Goal: Information Seeking & Learning: Learn about a topic

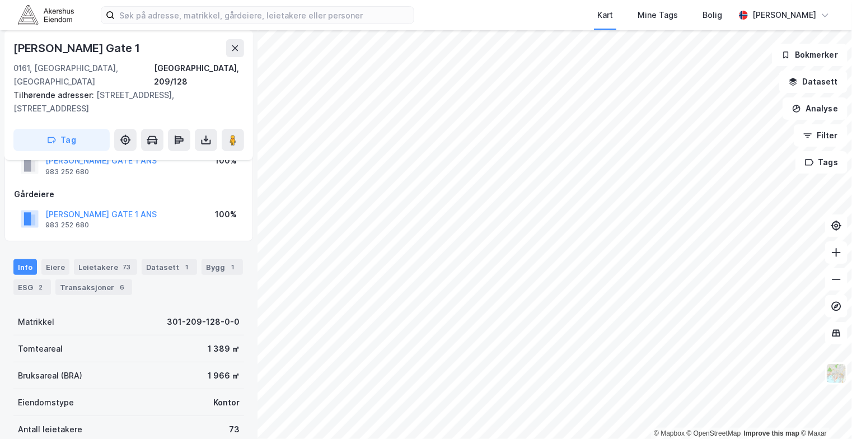
scroll to position [56, 0]
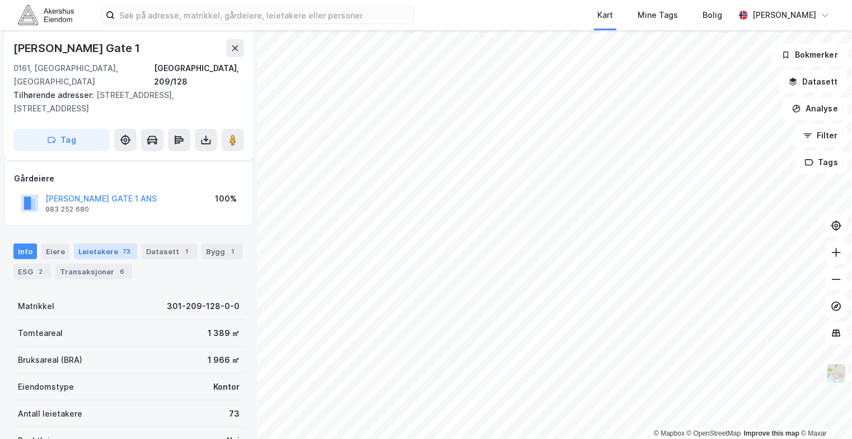
click at [114, 243] on div "Leietakere 73" at bounding box center [105, 251] width 63 height 16
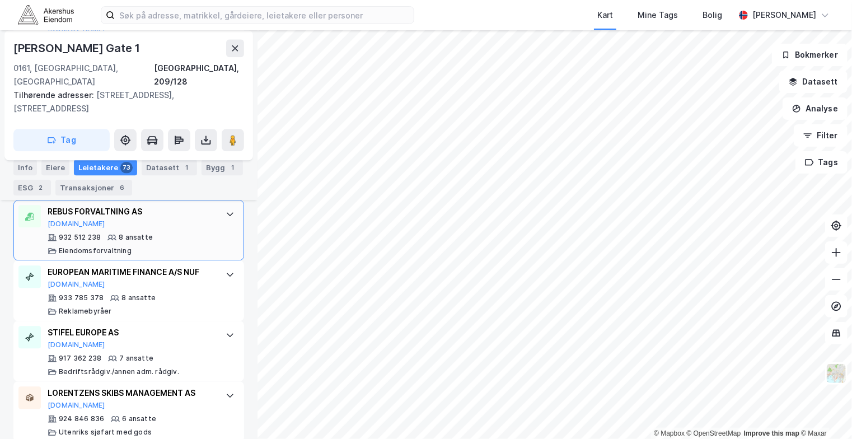
scroll to position [1343, 0]
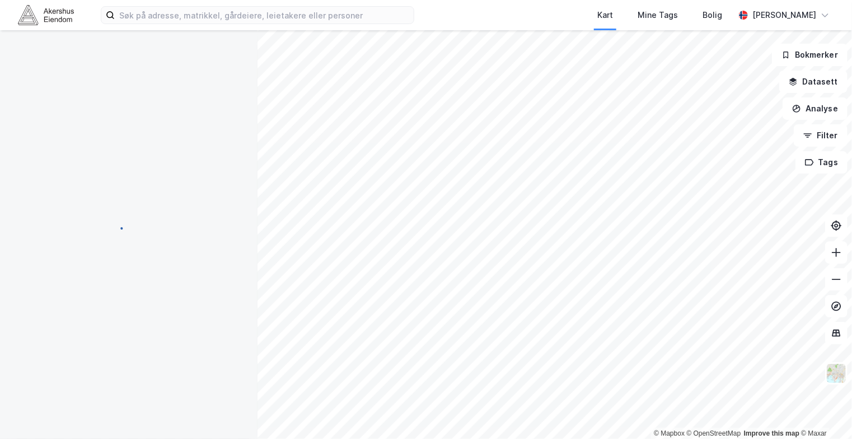
scroll to position [166, 0]
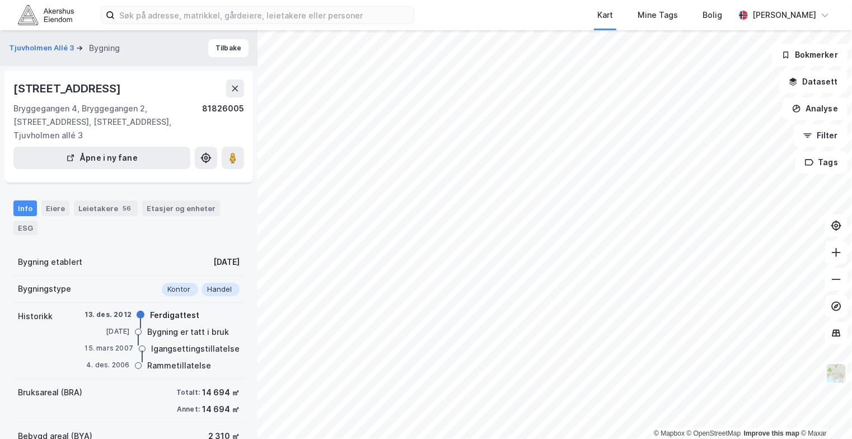
scroll to position [93, 0]
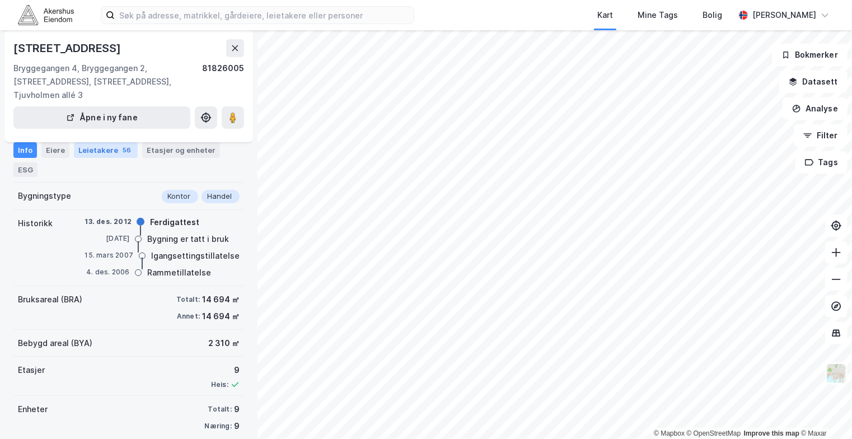
click at [120, 145] on div "56" at bounding box center [126, 149] width 13 height 11
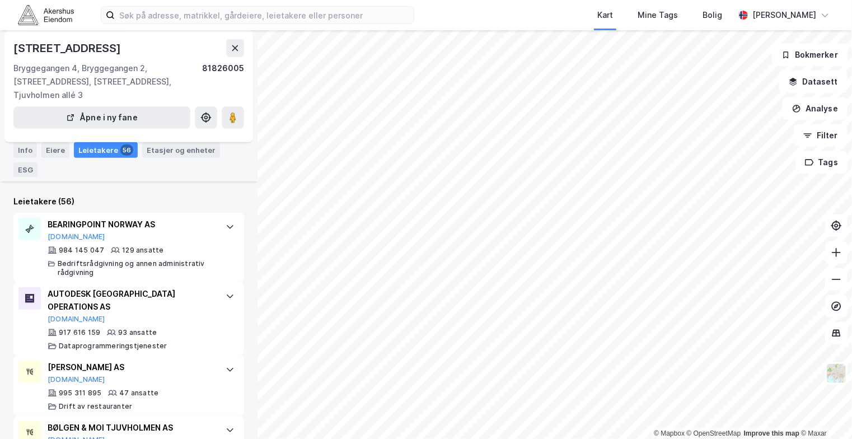
scroll to position [224, 0]
